Goal: Check status: Check status

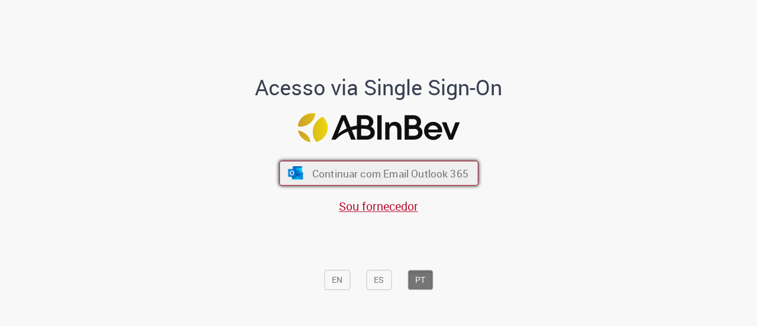
click at [312, 177] on span "Continuar com Email Outlook 365" at bounding box center [390, 173] width 156 height 14
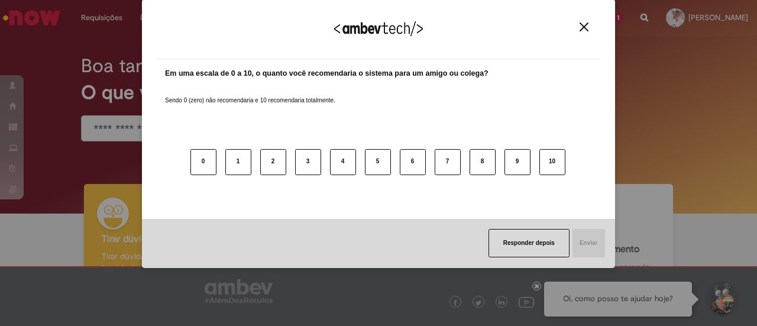
click at [584, 28] on img "Close" at bounding box center [583, 26] width 9 height 9
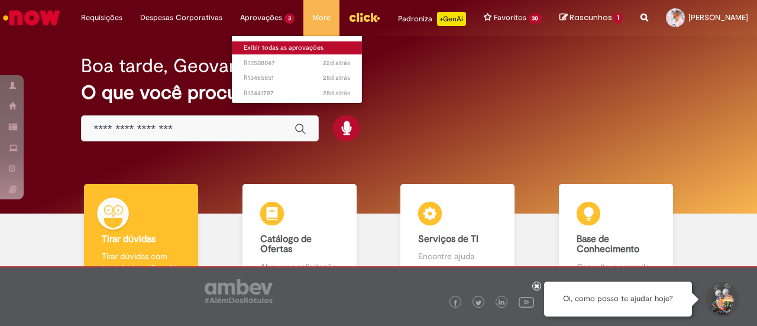
click at [253, 48] on link "Exibir todas as aprovações" at bounding box center [297, 47] width 130 height 13
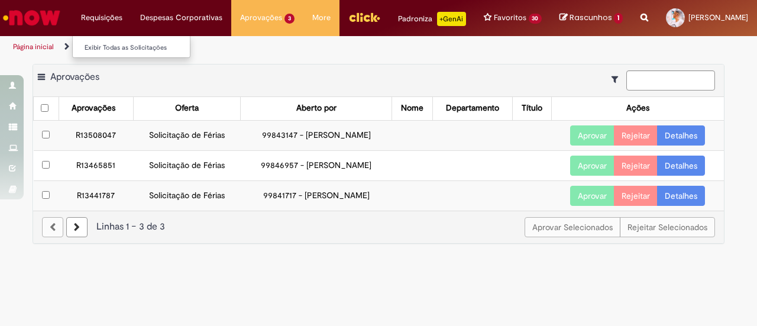
click at [105, 40] on li "Exibir Todas as Solicitações" at bounding box center [138, 46] width 130 height 15
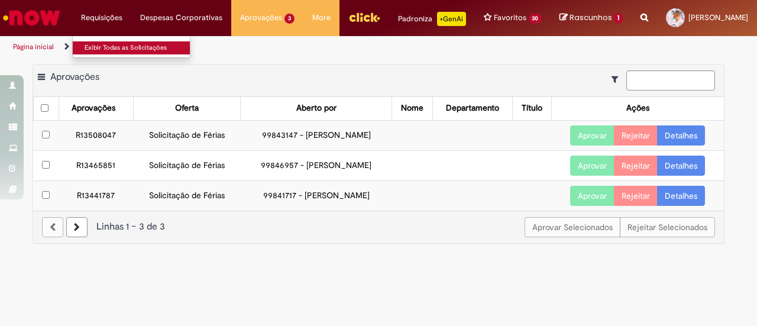
click at [110, 44] on link "Exibir Todas as Solicitações" at bounding box center [138, 47] width 130 height 13
